Goal: Check status: Check status

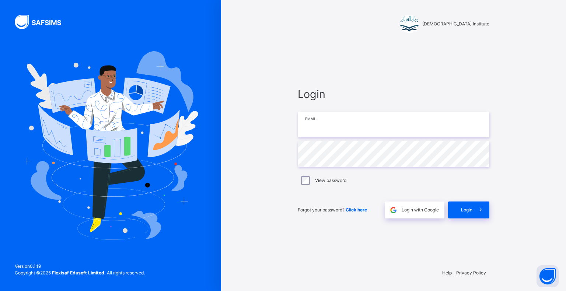
drag, startPoint x: 0, startPoint y: 0, endPoint x: 357, endPoint y: 131, distance: 380.2
click at [357, 131] on input "email" at bounding box center [393, 125] width 191 height 26
type input "**********"
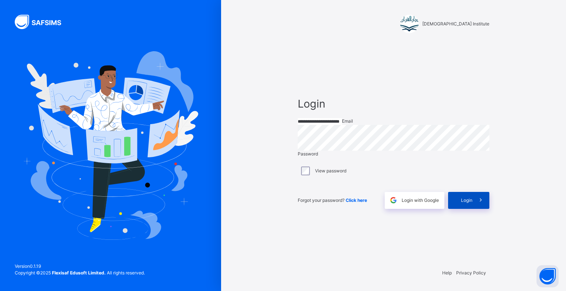
click at [476, 209] on span at bounding box center [480, 200] width 17 height 17
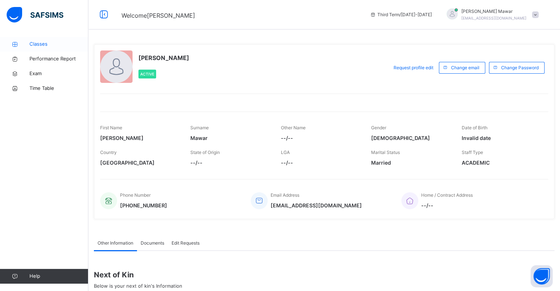
click at [40, 39] on link "Classes" at bounding box center [44, 44] width 88 height 15
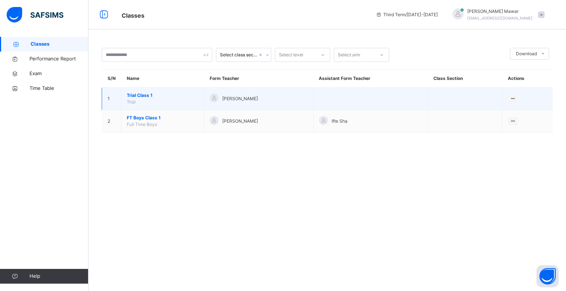
click at [142, 96] on span "Trial Class 1" at bounding box center [162, 95] width 71 height 7
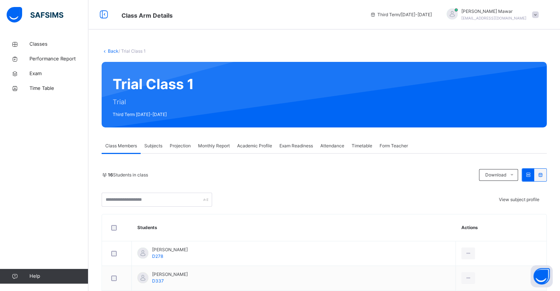
click at [302, 148] on span "Exam Readiness" at bounding box center [296, 145] width 34 height 7
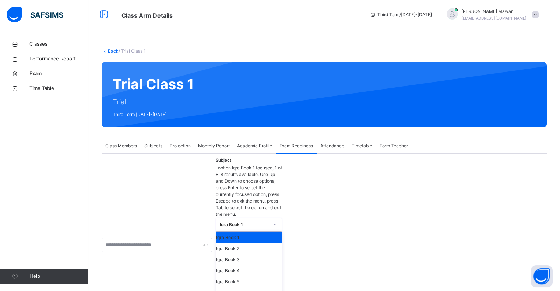
click at [260, 218] on div "Iqra Book 1" at bounding box center [242, 224] width 52 height 13
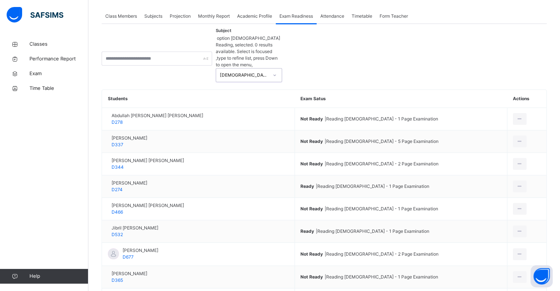
scroll to position [133, 0]
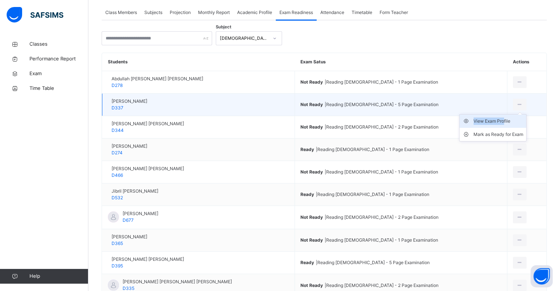
drag, startPoint x: 518, startPoint y: 105, endPoint x: 503, endPoint y: 122, distance: 22.1
click at [513, 110] on div "View Exam Profile [PERSON_NAME] as Ready for Exam" at bounding box center [520, 105] width 14 height 12
click at [503, 122] on div "View Exam Profile" at bounding box center [499, 120] width 50 height 7
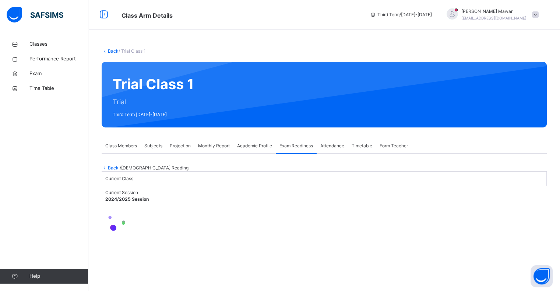
scroll to position [0, 0]
click at [111, 170] on span "Back" at bounding box center [111, 168] width 18 height 6
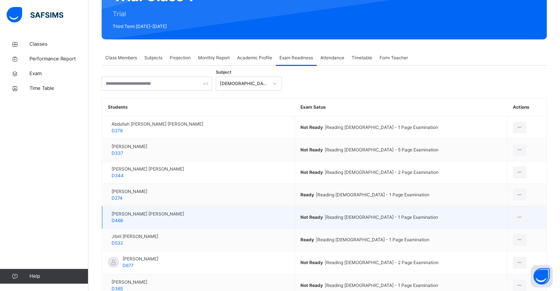
scroll to position [88, 0]
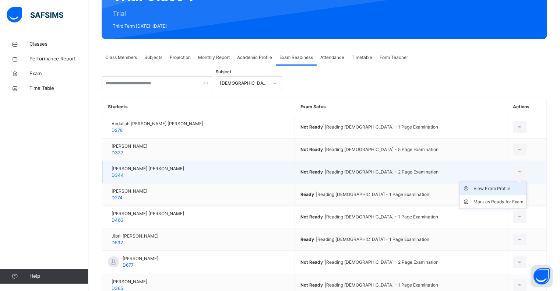
click at [500, 191] on div "View Exam Profile" at bounding box center [499, 188] width 50 height 7
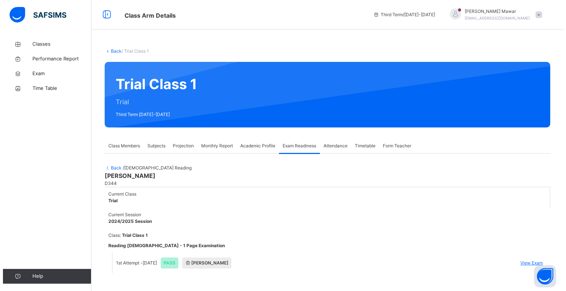
scroll to position [15, 0]
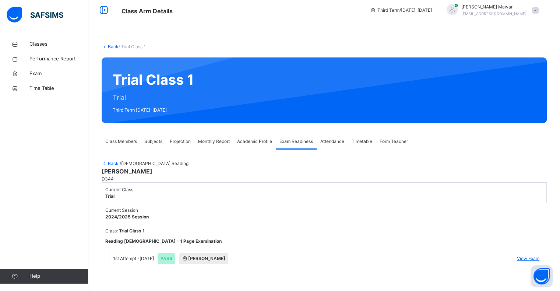
click at [534, 255] on span "View Exam" at bounding box center [528, 258] width 22 height 7
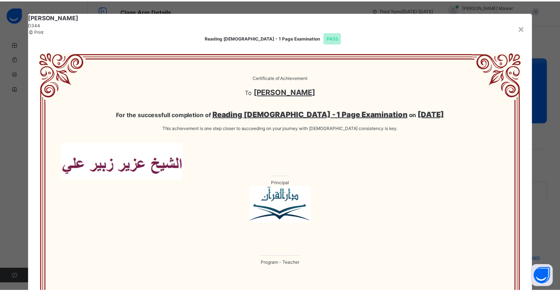
scroll to position [0, 0]
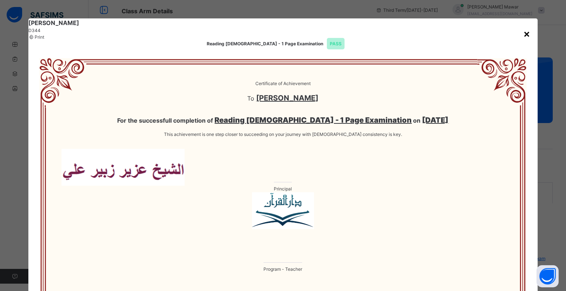
click at [524, 37] on div "×" at bounding box center [526, 33] width 7 height 15
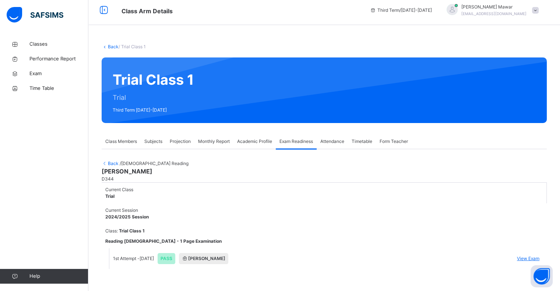
click at [108, 161] on span "Back" at bounding box center [111, 164] width 18 height 6
